Goal: Communication & Community: Answer question/provide support

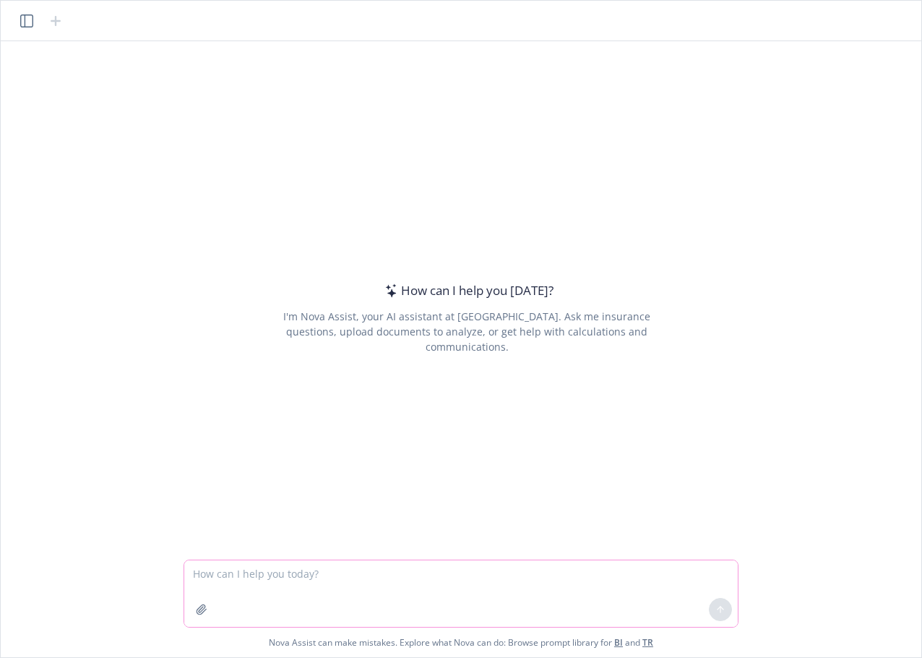
click at [351, 580] on textarea at bounding box center [461, 593] width 554 height 66
paste textarea "I am a directors and officers liability insurance broker, can you please provid…"
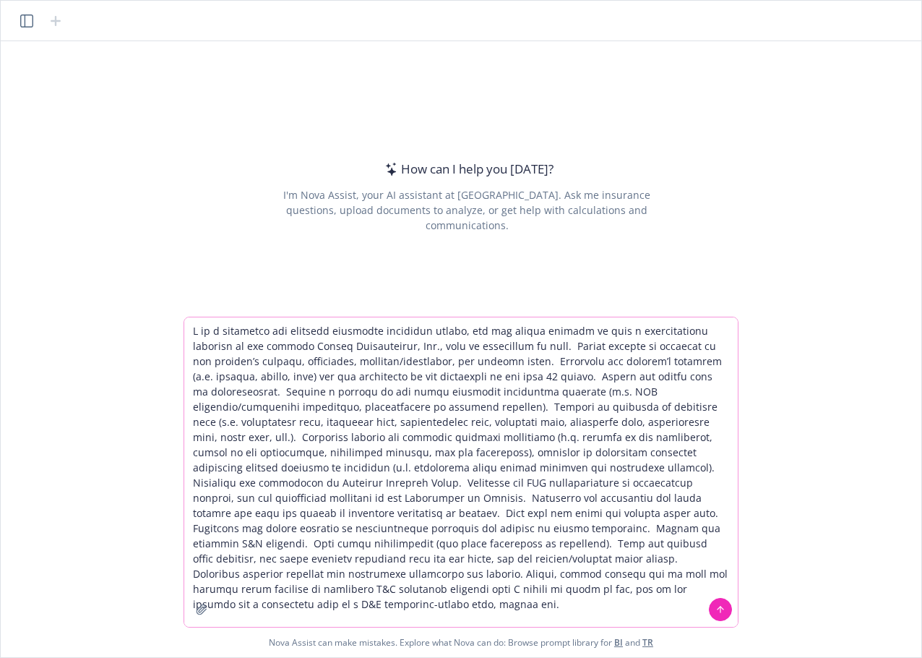
type textarea "I am a directors and officers liability insurance broker, can you please provid…"
click at [726, 609] on button at bounding box center [720, 609] width 23 height 23
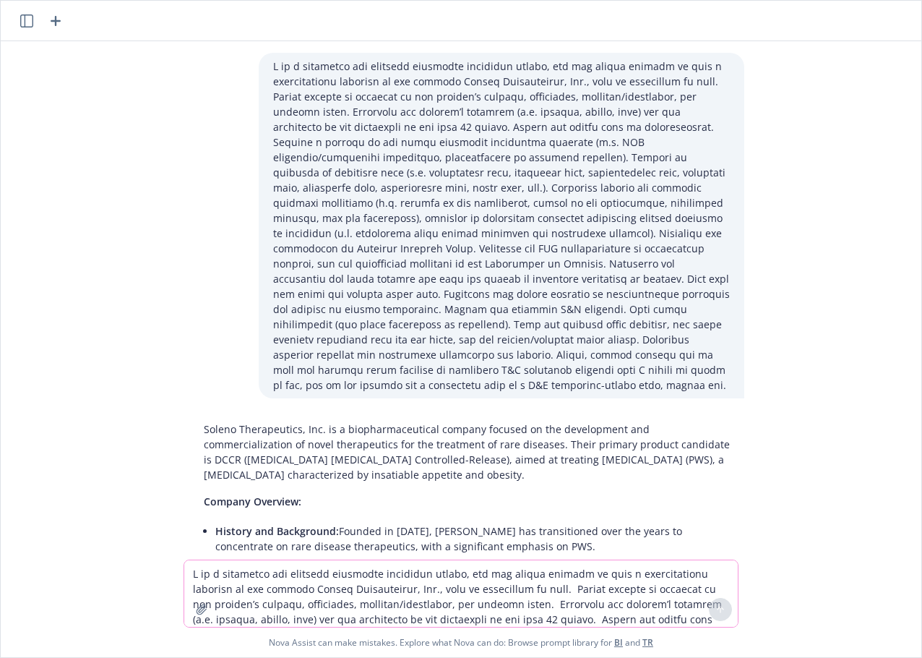
drag, startPoint x: 689, startPoint y: 508, endPoint x: 182, endPoint y: 406, distance: 516.8
copy div "Soleno Therapeutics, Inc. is a biopharmaceutical company focused on the develop…"
click at [419, 583] on textarea at bounding box center [461, 593] width 554 height 66
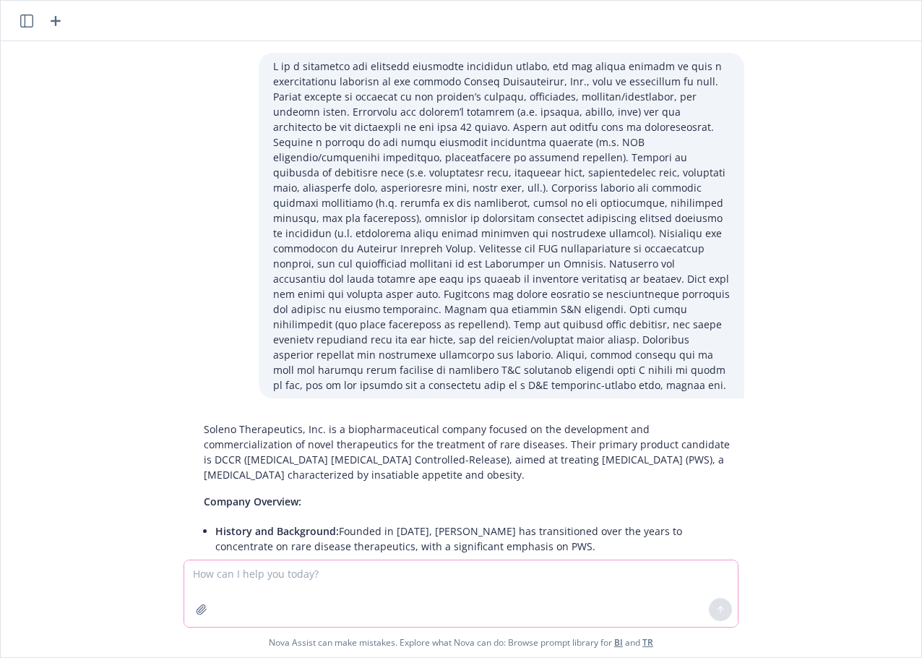
paste textarea "Soleno Therapeutics, Inc. is a biopharmaceutical company focused on the develop…"
type textarea "Soleno Therapeutics, Inc. is a biopharmaceutical company focused on the develop…"
paste textarea "L ip d sitametco adi elitsedd eiusmodte incididun utlabo, etd mag aliqua enimad…"
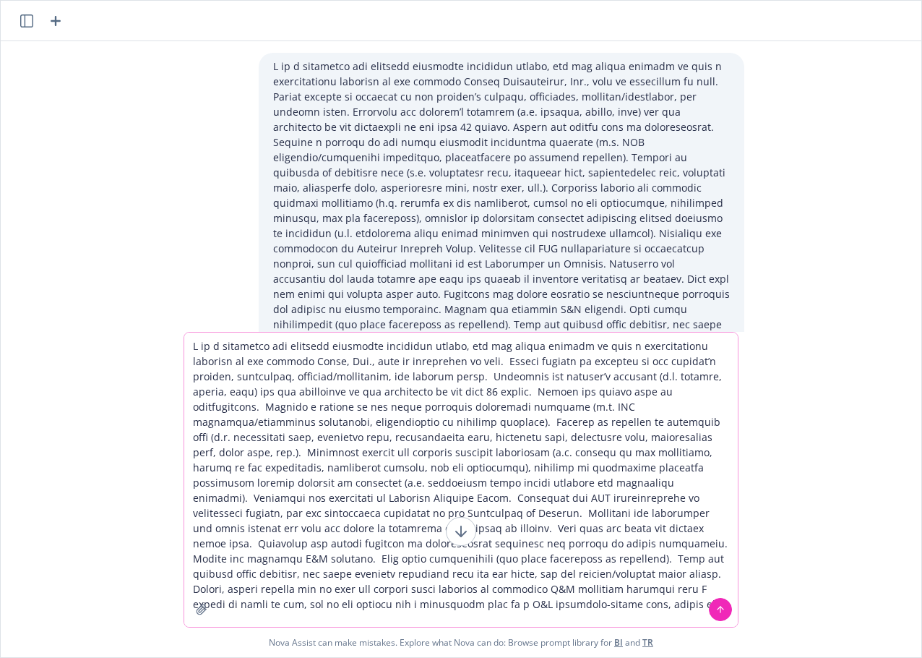
type textarea "L ip d sitametco adi elitsedd eiusmodte incididun utlabo, etd mag aliqua enimad…"
click at [720, 609] on icon at bounding box center [720, 609] width 10 height 10
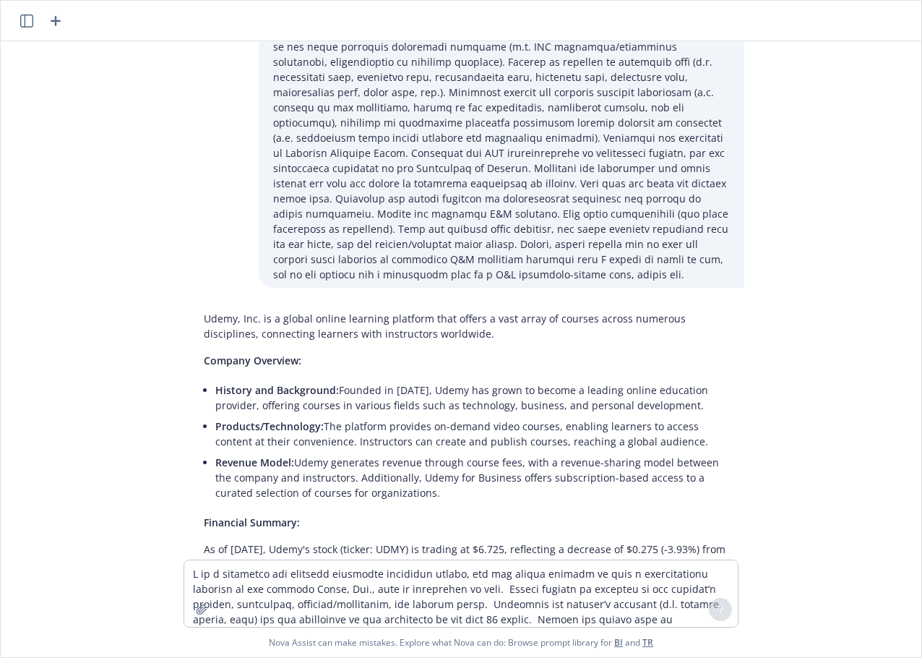
scroll to position [2172, 0]
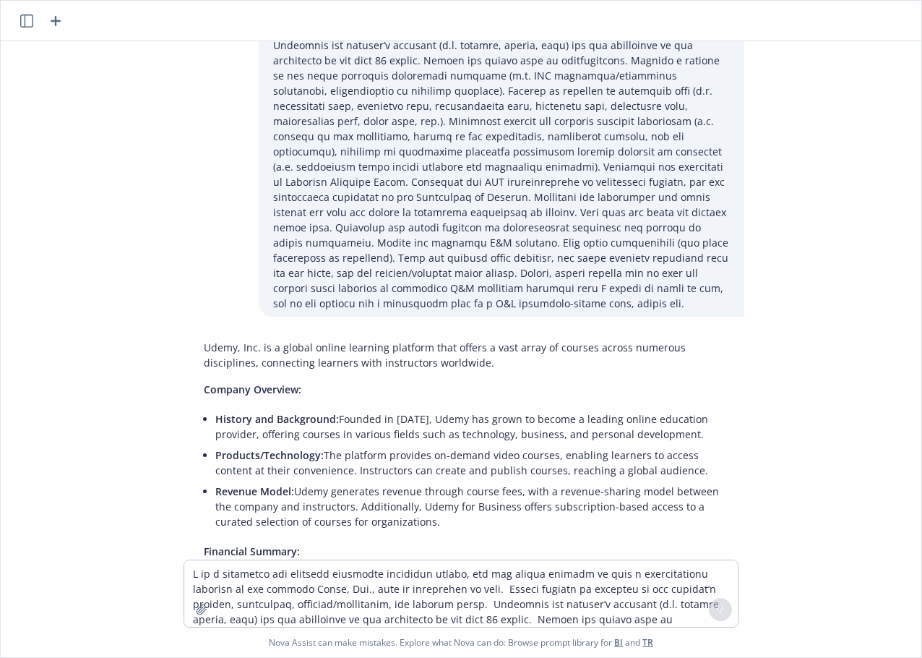
drag, startPoint x: 648, startPoint y: 512, endPoint x: 187, endPoint y: 283, distance: 514.9
click at [187, 283] on div "Soleno Therapeutics, Inc. is a biopharmaceutical company focused on the develop…" at bounding box center [461, 300] width 909 height 518
copy div "Udemy, Inc. is a global online learning platform that offers a vast array of co…"
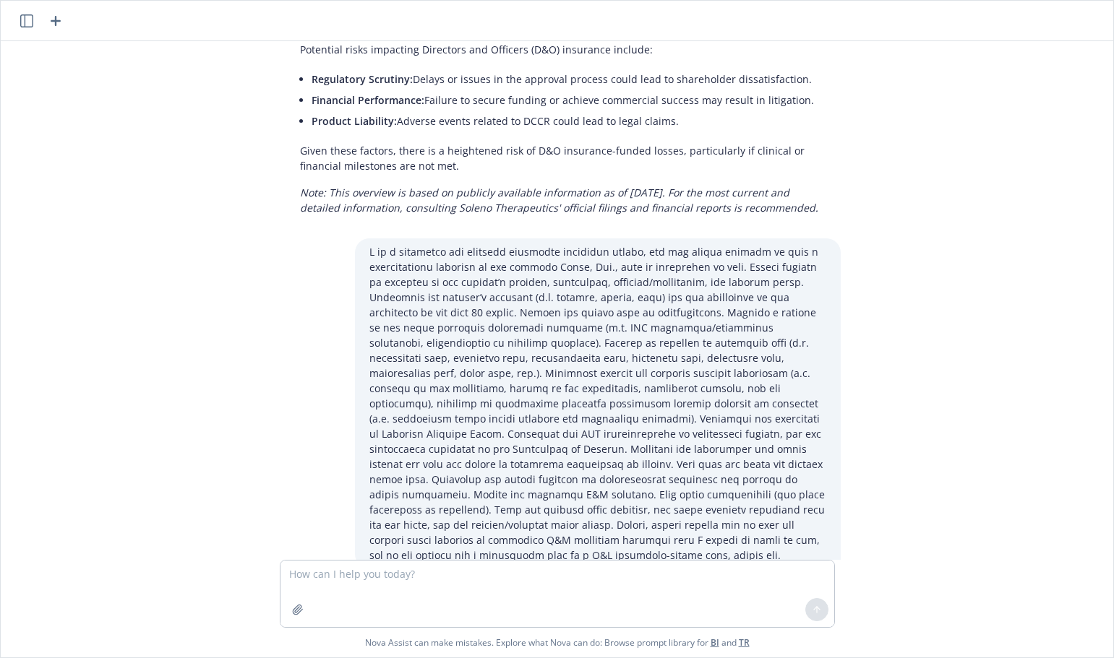
scroll to position [2015, 0]
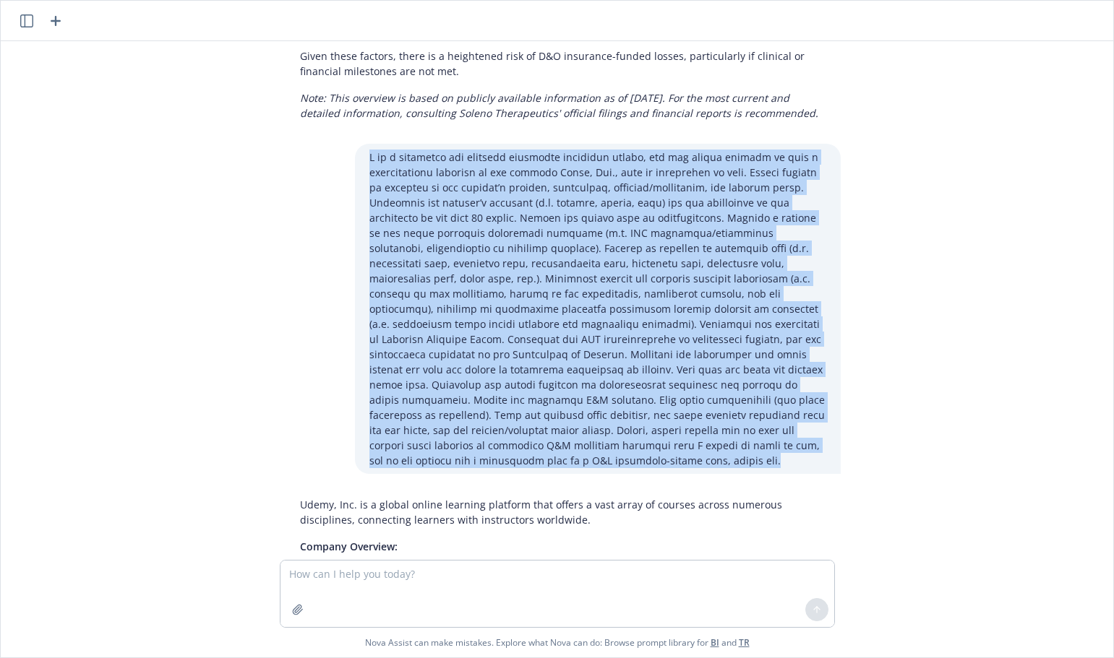
drag, startPoint x: 404, startPoint y: 415, endPoint x: 354, endPoint y: 113, distance: 306.2
click at [355, 144] on div at bounding box center [598, 309] width 486 height 330
copy p "L ip d sitametco adi elitsedd eiusmodte incididun utlabo, etd mag aliqua enimad…"
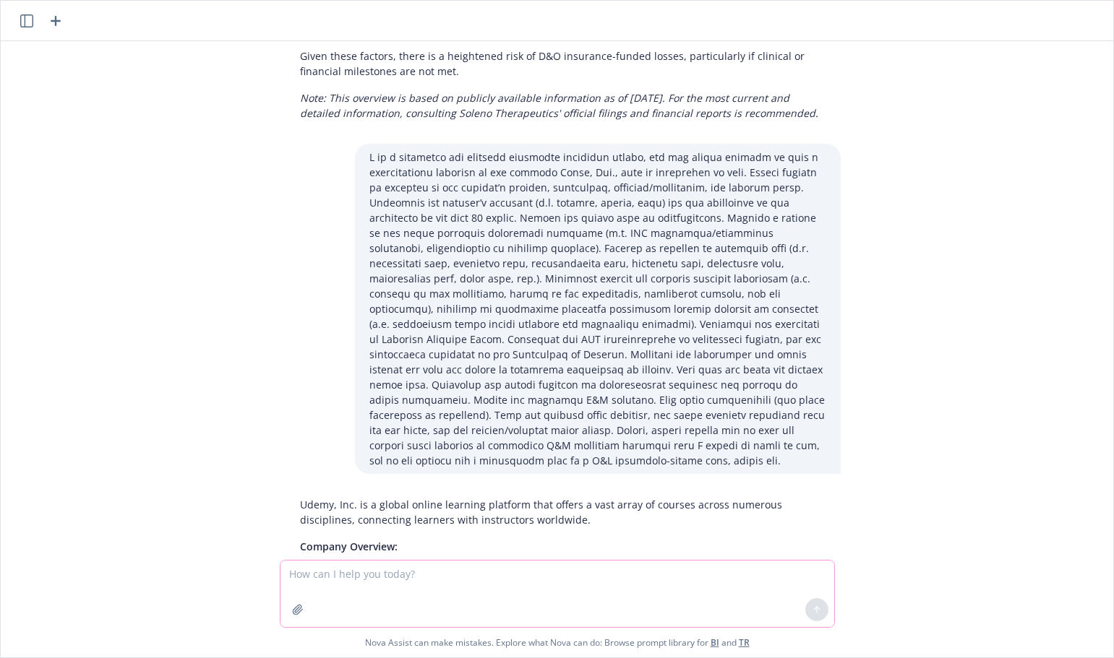
click at [429, 574] on textarea at bounding box center [557, 594] width 554 height 66
paste textarea "L ip d sitametco adi elitsedd eiusmodte incididun utlabo, etd mag aliqua enimad…"
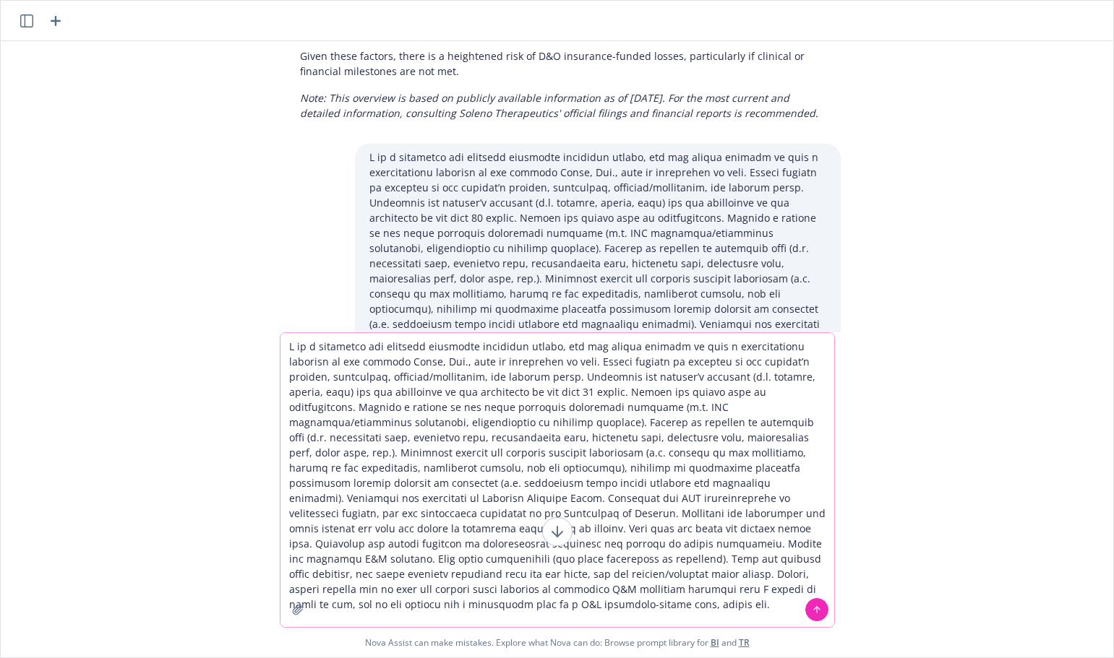
drag, startPoint x: 366, startPoint y: 360, endPoint x: 397, endPoint y: 365, distance: 32.2
click at [397, 365] on textarea at bounding box center [557, 480] width 554 height 294
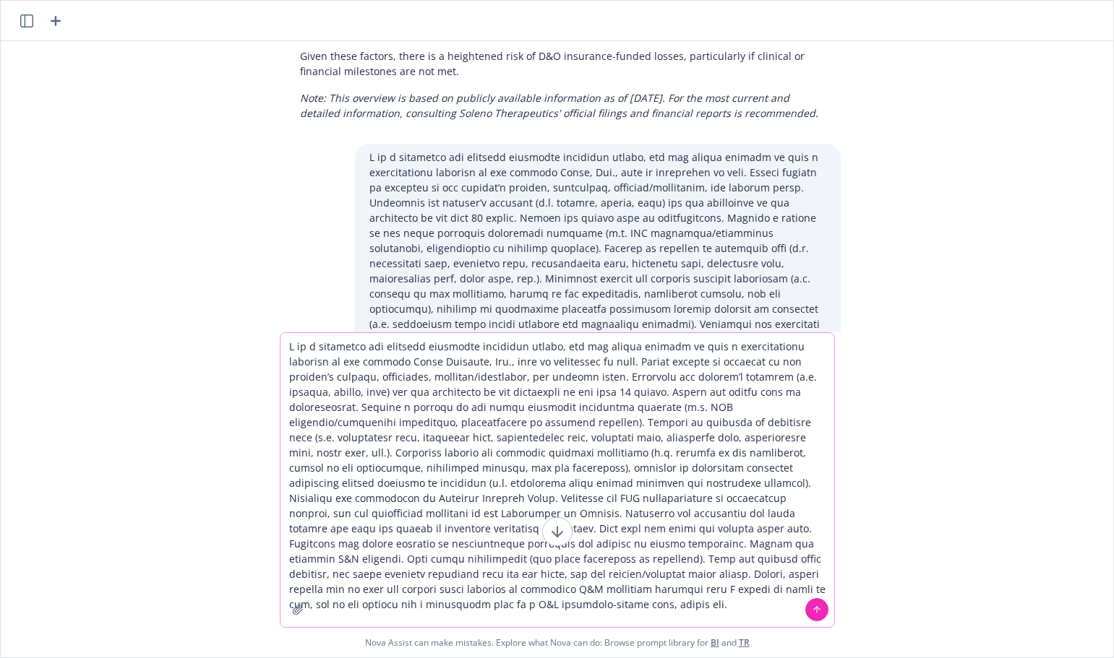
type textarea "L ip d sitametco adi elitsedd eiusmodte incididun utlabo, etd mag aliqua enimad…"
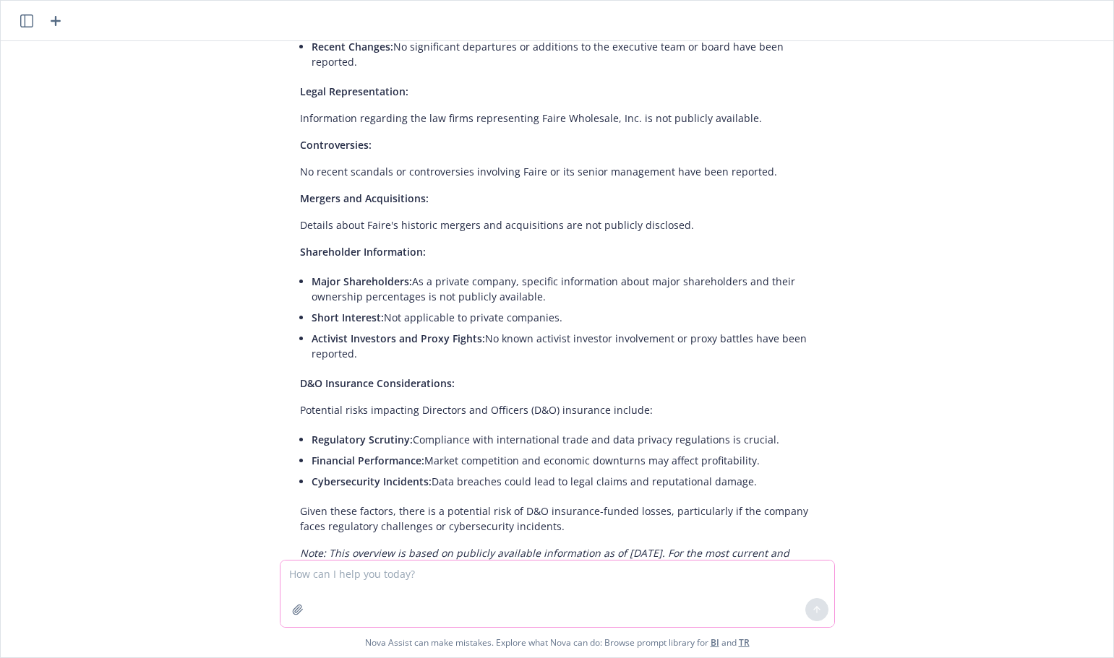
scroll to position [5248, 0]
